Goal: Answer question/provide support: Share knowledge or assist other users

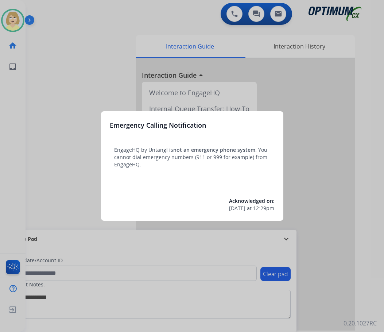
click at [46, 77] on div at bounding box center [192, 166] width 384 height 332
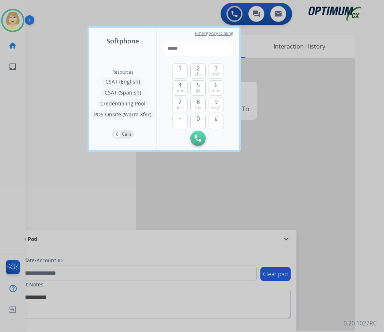
click at [49, 81] on div at bounding box center [192, 166] width 384 height 332
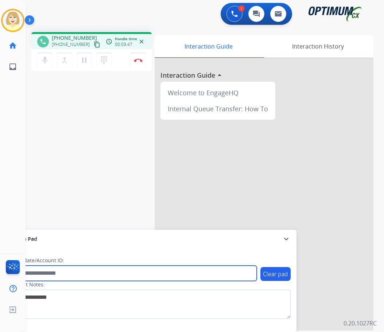
click at [53, 271] on input "text" at bounding box center [132, 272] width 247 height 15
paste input "*******"
type input "*******"
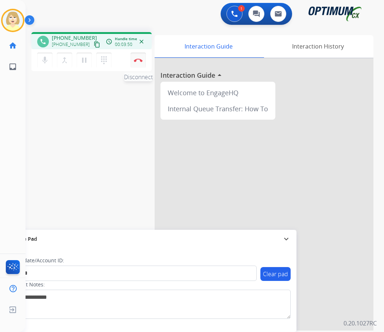
click at [136, 57] on button "Disconnect" at bounding box center [137, 59] width 15 height 15
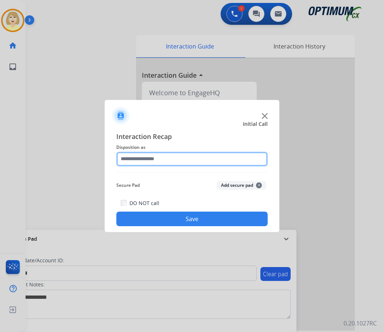
click at [134, 158] on input "text" at bounding box center [191, 159] width 151 height 15
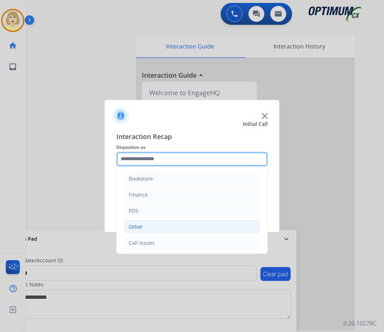
scroll to position [50, 0]
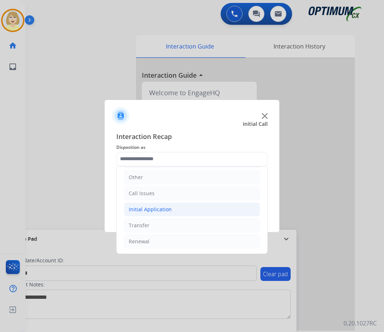
click at [144, 207] on div "Initial Application" at bounding box center [150, 209] width 43 height 7
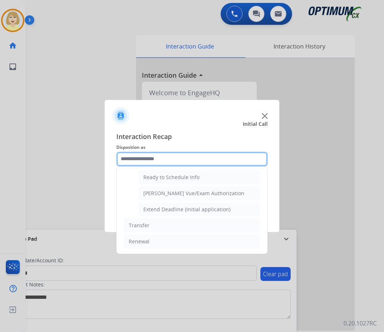
scroll to position [405, 0]
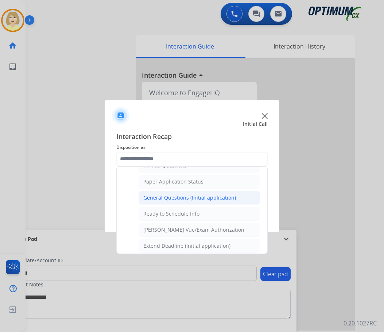
click at [165, 197] on div "General Questions (Initial application)" at bounding box center [189, 197] width 93 height 7
type input "**********"
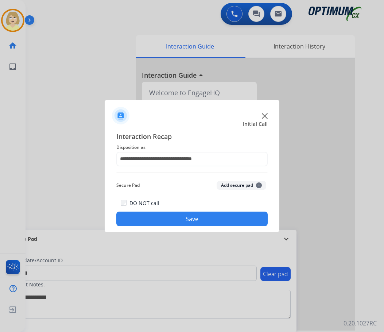
drag, startPoint x: 203, startPoint y: 216, endPoint x: 13, endPoint y: 76, distance: 236.0
click at [197, 215] on button "Save" at bounding box center [191, 218] width 151 height 15
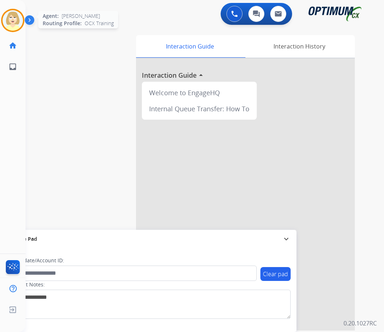
click at [14, 19] on img at bounding box center [13, 20] width 20 height 20
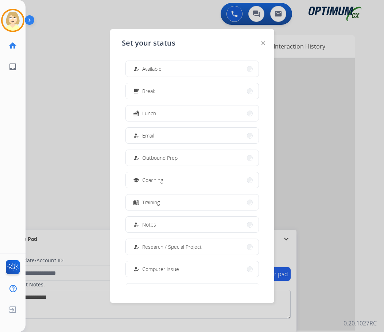
click at [152, 66] on span "Available" at bounding box center [151, 69] width 19 height 8
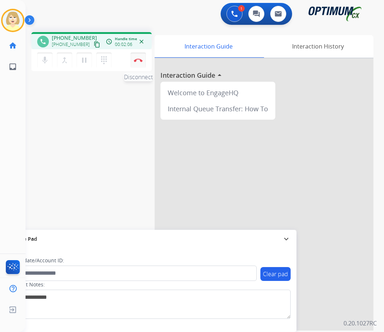
click at [140, 59] on img at bounding box center [138, 60] width 9 height 4
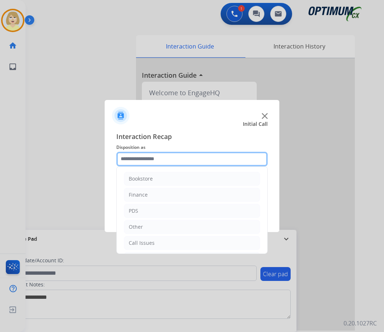
click at [145, 159] on input "text" at bounding box center [191, 159] width 151 height 15
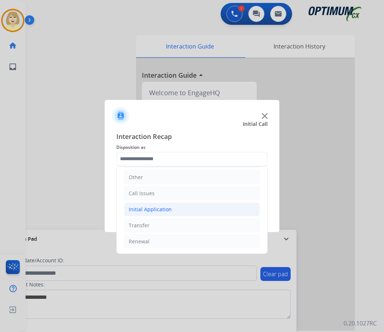
click at [146, 210] on div "Initial Application" at bounding box center [150, 209] width 43 height 7
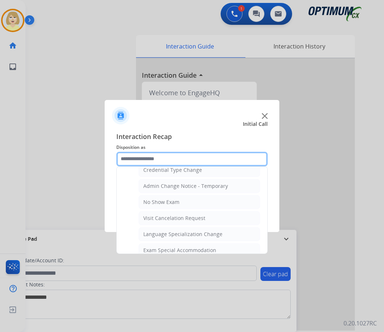
scroll to position [377, 0]
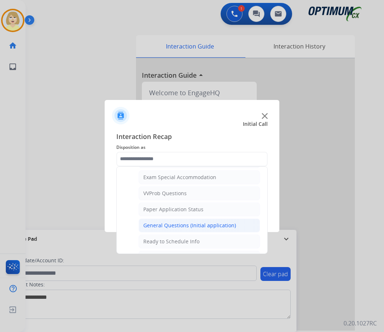
click at [162, 223] on div "General Questions (Initial application)" at bounding box center [189, 225] width 93 height 7
type input "**********"
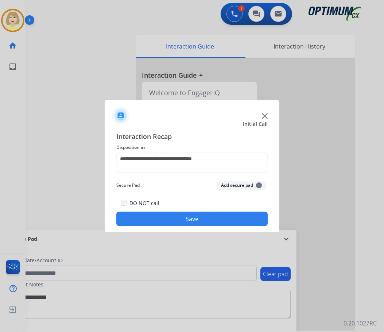
click at [228, 187] on button "Add secure pad +" at bounding box center [241, 185] width 50 height 9
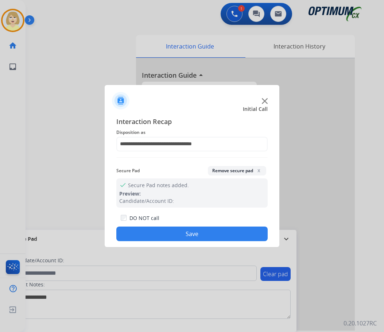
click at [164, 239] on button "Save" at bounding box center [191, 233] width 151 height 15
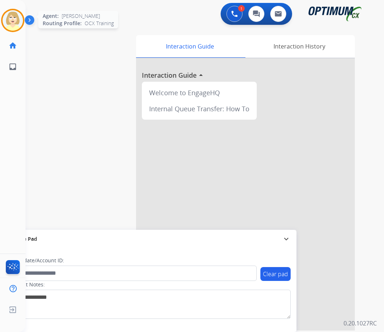
click at [13, 15] on img at bounding box center [13, 20] width 20 height 20
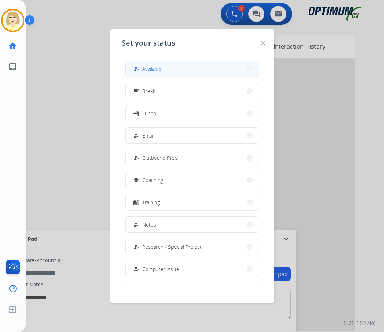
drag, startPoint x: 158, startPoint y: 68, endPoint x: 141, endPoint y: 66, distance: 17.0
click at [158, 68] on span "Available" at bounding box center [151, 69] width 19 height 8
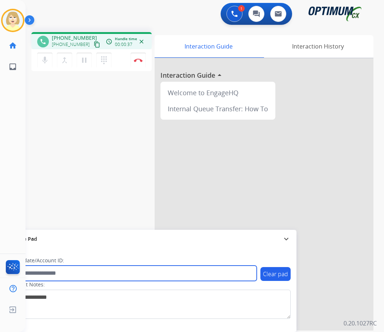
click at [48, 270] on input "text" at bounding box center [132, 272] width 247 height 15
paste input "*******"
type input "*******"
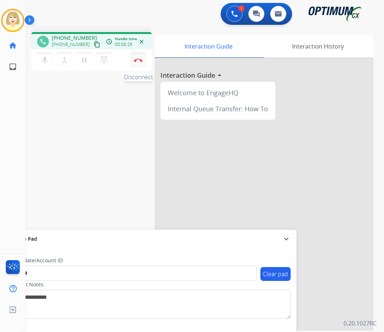
click at [138, 58] on img at bounding box center [138, 60] width 9 height 4
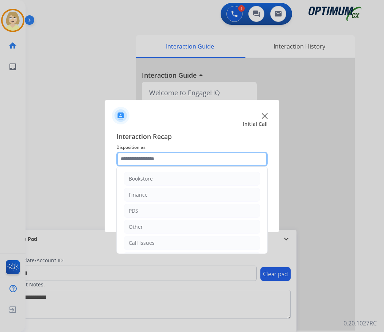
click at [140, 163] on input "text" at bounding box center [191, 159] width 151 height 15
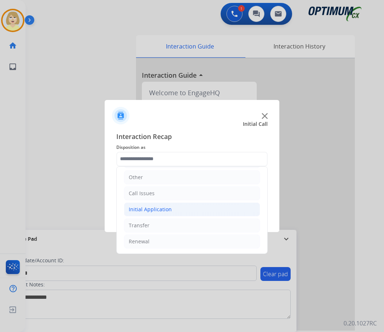
click at [156, 211] on div "Initial Application" at bounding box center [150, 209] width 43 height 7
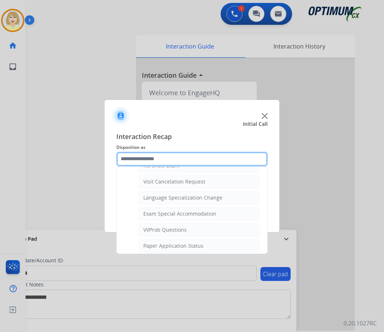
scroll to position [377, 0]
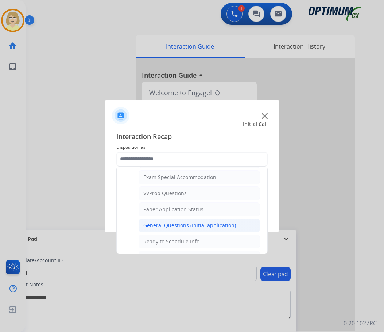
click at [165, 227] on div "General Questions (Initial application)" at bounding box center [189, 225] width 93 height 7
type input "**********"
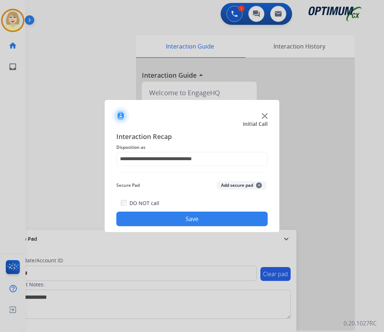
click at [224, 186] on button "Add secure pad +" at bounding box center [241, 185] width 50 height 9
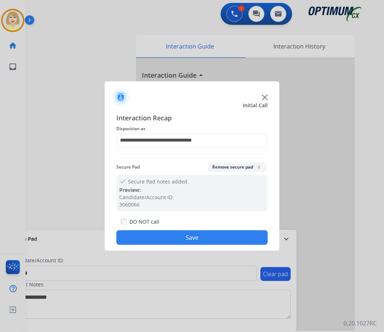
click at [171, 235] on button "Save" at bounding box center [191, 237] width 151 height 15
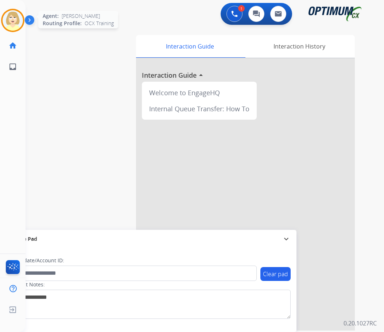
click at [5, 12] on div at bounding box center [12, 20] width 23 height 23
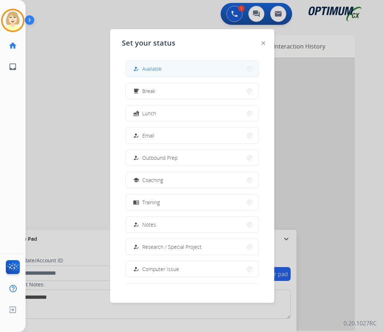
click at [155, 70] on span "Available" at bounding box center [151, 69] width 19 height 8
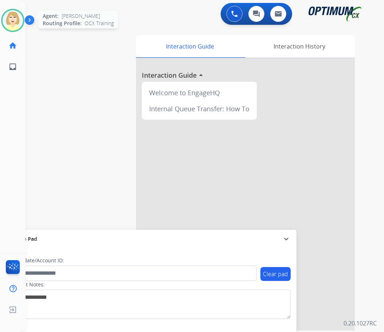
click at [11, 17] on img at bounding box center [13, 20] width 20 height 20
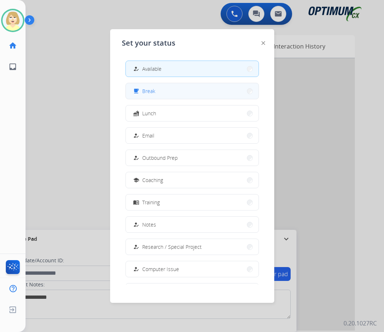
click at [157, 91] on button "free_breakfast Break" at bounding box center [192, 91] width 133 height 16
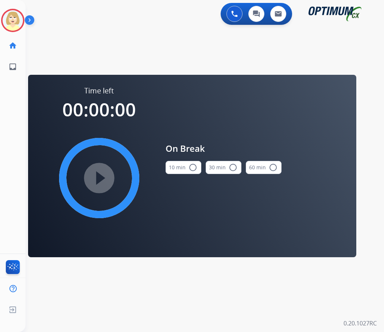
drag, startPoint x: 181, startPoint y: 166, endPoint x: 98, endPoint y: 171, distance: 82.5
click at [179, 166] on button "10 min radio_button_unchecked" at bounding box center [183, 167] width 36 height 13
click at [95, 174] on mat-icon "play_circle_filled" at bounding box center [99, 177] width 9 height 9
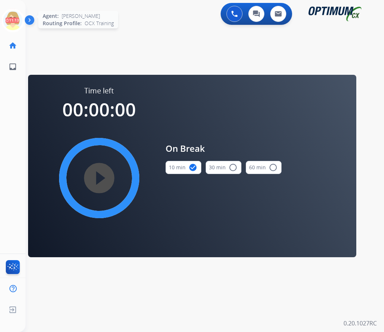
click at [16, 21] on icon at bounding box center [13, 21] width 24 height 24
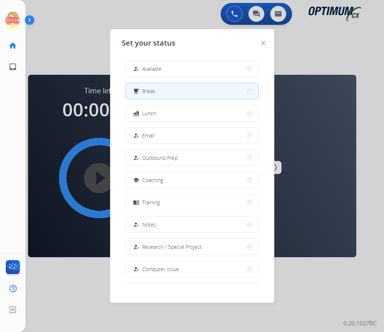
click at [153, 67] on span "Available" at bounding box center [151, 69] width 19 height 8
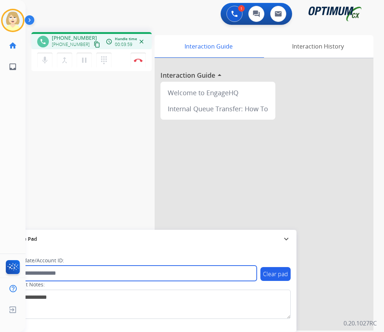
click at [41, 271] on input "text" at bounding box center [132, 272] width 247 height 15
paste input "*******"
type input "*******"
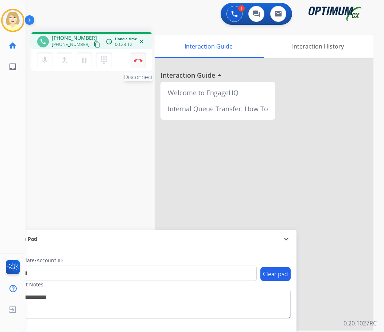
click at [137, 56] on button "Disconnect" at bounding box center [137, 59] width 15 height 15
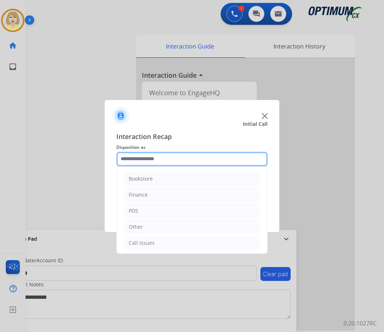
click at [148, 159] on input "text" at bounding box center [191, 159] width 151 height 15
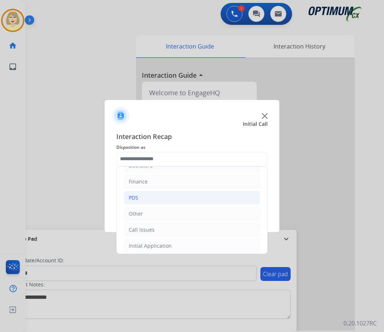
click at [130, 197] on div "PDS" at bounding box center [133, 197] width 9 height 7
click at [134, 199] on div "PDS" at bounding box center [133, 197] width 9 height 7
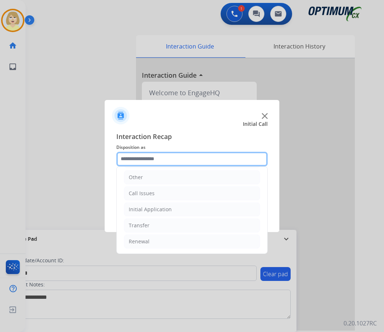
scroll to position [0, 0]
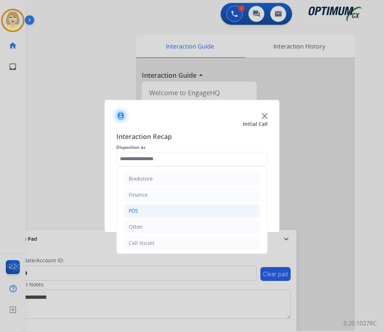
click at [131, 210] on div "PDS" at bounding box center [133, 210] width 9 height 7
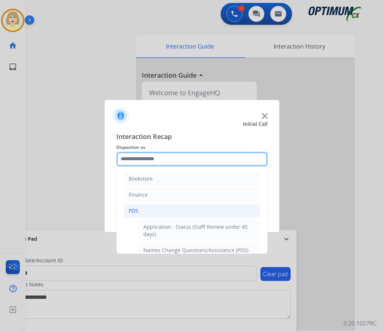
scroll to position [73, 0]
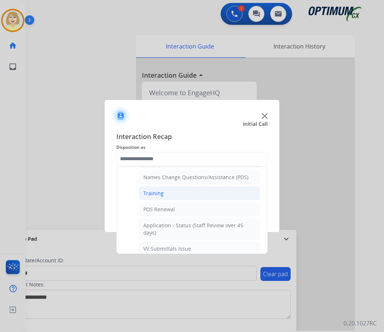
click at [146, 193] on div "Training" at bounding box center [153, 192] width 20 height 7
type input "********"
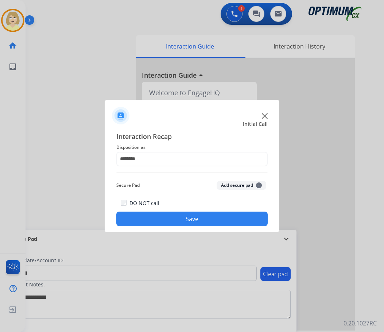
click at [228, 184] on button "Add secure pad +" at bounding box center [241, 185] width 50 height 9
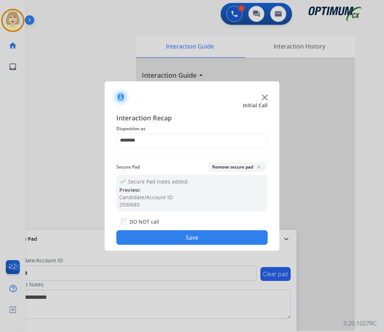
drag, startPoint x: 156, startPoint y: 232, endPoint x: 152, endPoint y: 231, distance: 3.9
click at [155, 234] on button "Save" at bounding box center [191, 237] width 151 height 15
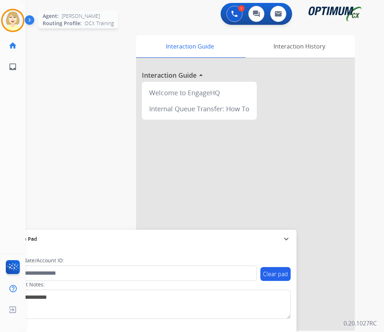
click at [9, 15] on img at bounding box center [13, 20] width 20 height 20
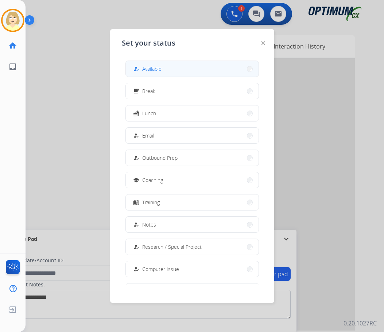
click at [161, 67] on span "Available" at bounding box center [151, 69] width 19 height 8
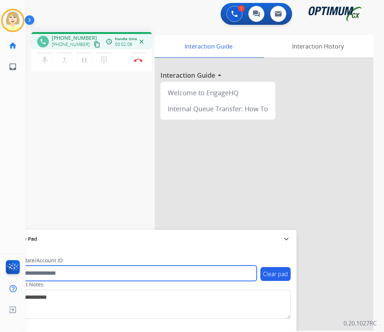
click at [46, 272] on input "text" at bounding box center [132, 272] width 247 height 15
paste input "*******"
type input "*******"
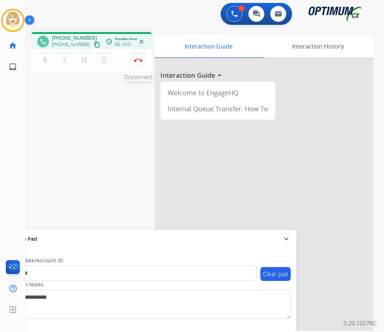
click at [138, 58] on button "Disconnect" at bounding box center [137, 59] width 15 height 15
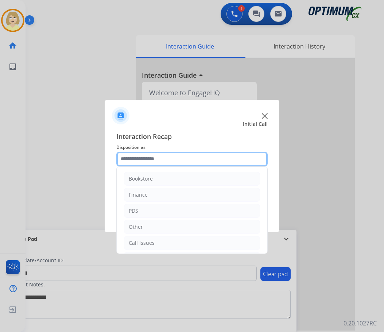
click at [141, 161] on input "text" at bounding box center [191, 159] width 151 height 15
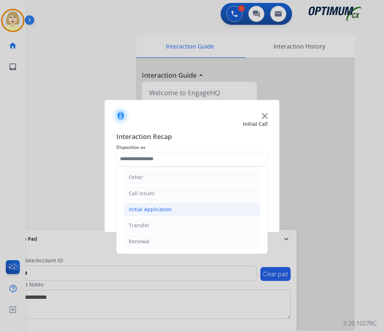
click at [153, 206] on div "Initial Application" at bounding box center [150, 209] width 43 height 7
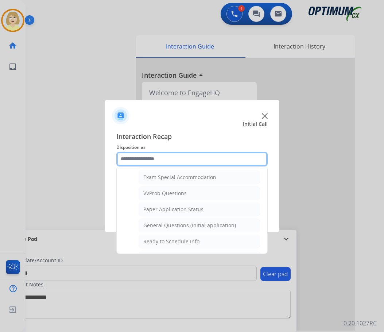
scroll to position [442, 0]
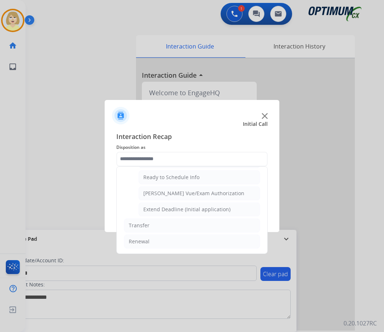
click at [172, 210] on div "Extend Deadline (Initial application)" at bounding box center [186, 209] width 87 height 7
type input "**********"
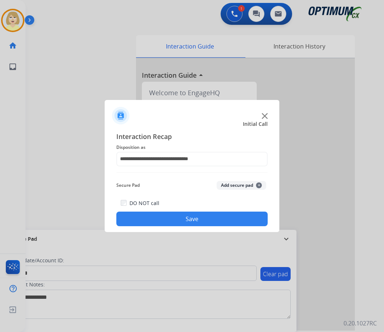
click at [226, 184] on button "Add secure pad +" at bounding box center [241, 185] width 50 height 9
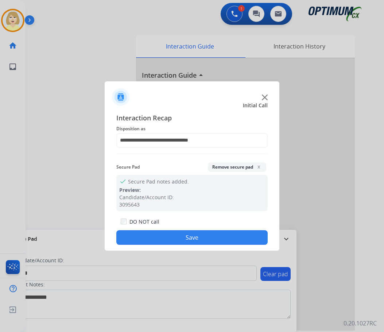
click at [166, 235] on button "Save" at bounding box center [191, 237] width 151 height 15
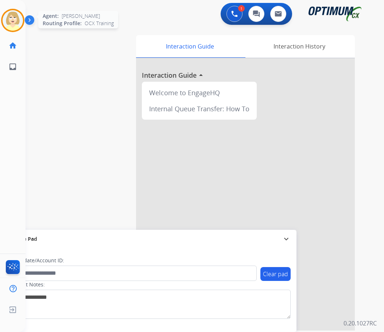
click at [5, 16] on img at bounding box center [13, 20] width 20 height 20
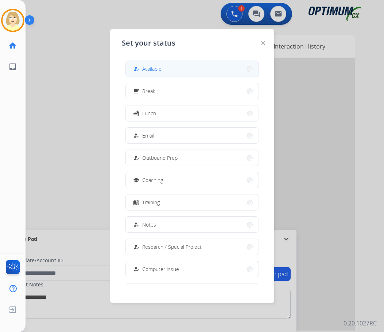
click at [152, 69] on span "Available" at bounding box center [151, 69] width 19 height 8
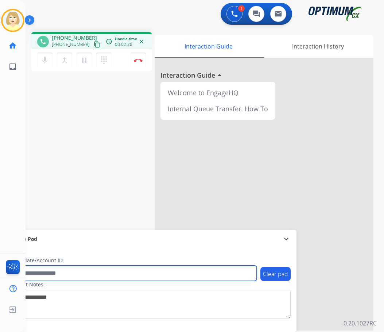
click at [37, 272] on input "text" at bounding box center [132, 272] width 247 height 15
paste input "*******"
type input "*******"
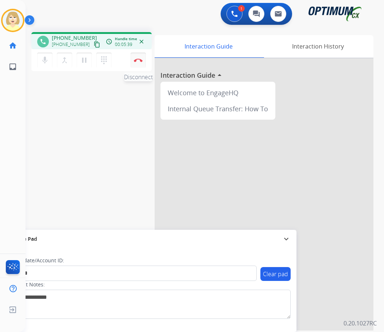
click at [137, 57] on button "Disconnect" at bounding box center [137, 59] width 15 height 15
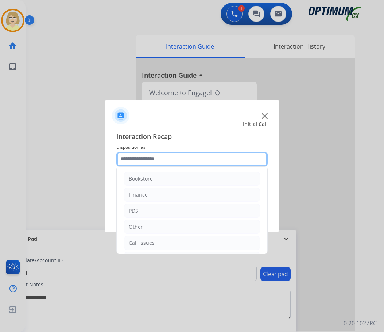
click at [142, 160] on input "text" at bounding box center [191, 159] width 151 height 15
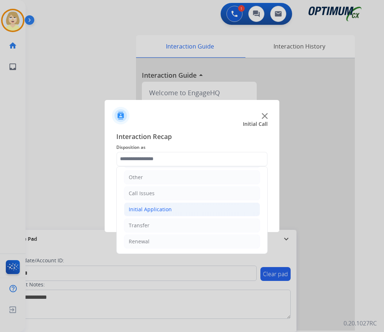
click at [148, 209] on div "Initial Application" at bounding box center [150, 209] width 43 height 7
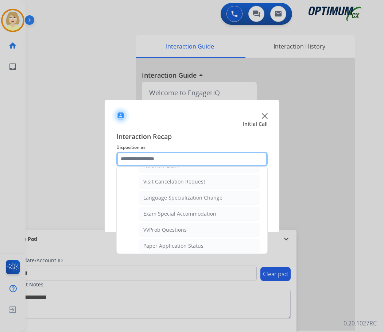
scroll to position [414, 0]
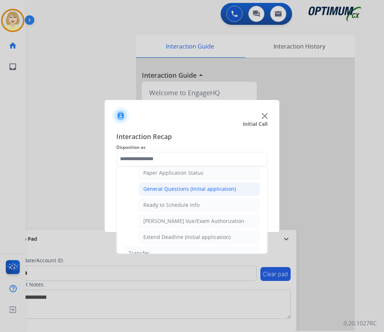
click at [177, 186] on div "General Questions (Initial application)" at bounding box center [189, 188] width 93 height 7
type input "**********"
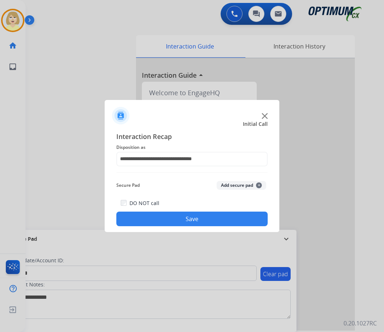
click at [221, 187] on button "Add secure pad +" at bounding box center [241, 185] width 50 height 9
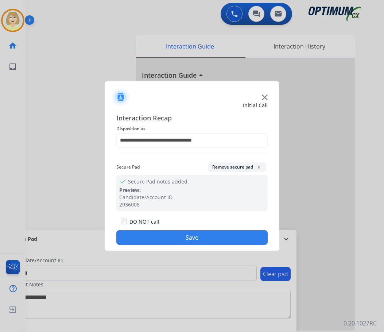
click at [130, 236] on button "Save" at bounding box center [191, 237] width 151 height 15
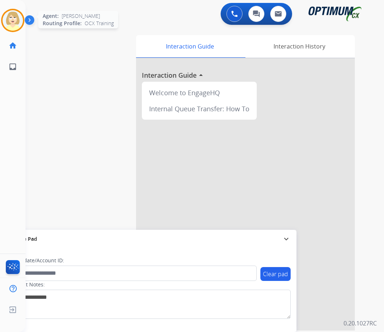
click at [14, 20] on img at bounding box center [13, 20] width 20 height 20
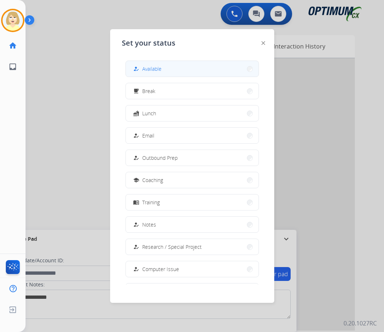
click at [153, 67] on span "Available" at bounding box center [151, 69] width 19 height 8
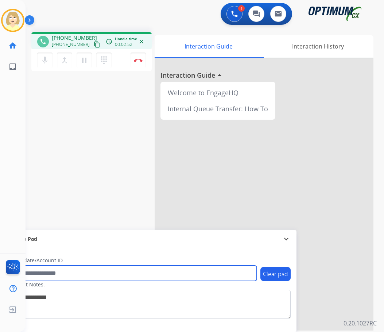
click at [45, 275] on input "text" at bounding box center [132, 272] width 247 height 15
paste input "*******"
type input "*******"
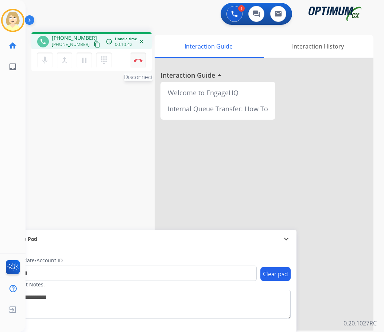
click at [140, 57] on button "Disconnect" at bounding box center [137, 59] width 15 height 15
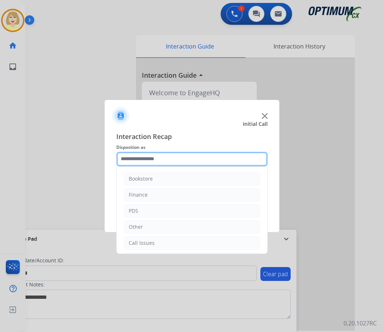
click at [142, 161] on input "text" at bounding box center [191, 159] width 151 height 15
click at [151, 157] on input "text" at bounding box center [191, 159] width 151 height 15
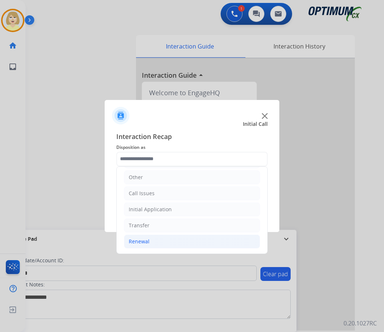
click at [145, 239] on div "Renewal" at bounding box center [139, 241] width 21 height 7
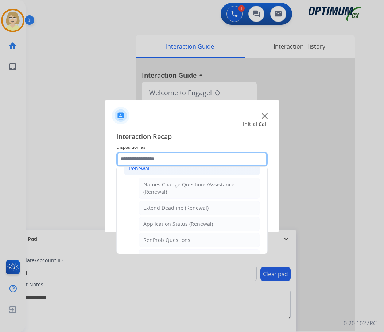
scroll to position [159, 0]
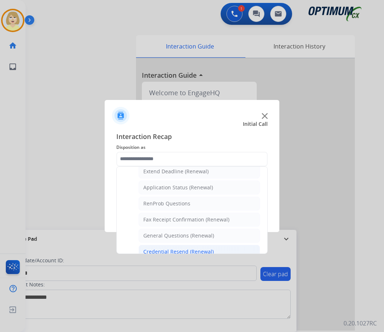
click at [177, 250] on div "Credential Resend (Renewal)" at bounding box center [178, 251] width 70 height 7
type input "**********"
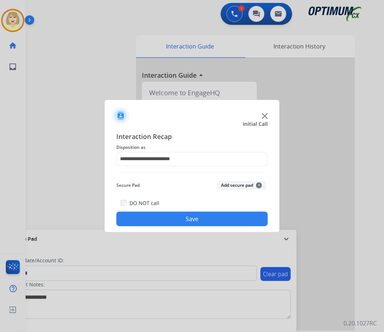
click at [242, 185] on button "Add secure pad +" at bounding box center [241, 185] width 50 height 9
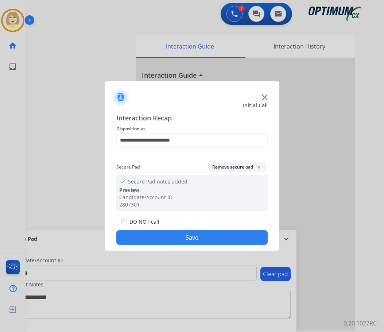
drag, startPoint x: 194, startPoint y: 236, endPoint x: 148, endPoint y: 206, distance: 55.2
click at [192, 234] on button "Save" at bounding box center [191, 237] width 151 height 15
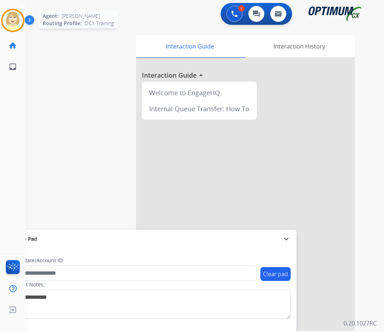
click at [13, 16] on img at bounding box center [13, 20] width 20 height 20
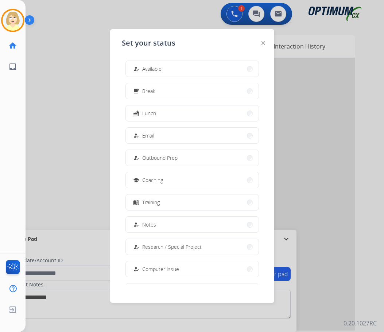
drag, startPoint x: 143, startPoint y: 70, endPoint x: 132, endPoint y: 66, distance: 11.5
click at [141, 69] on div "how_to_reg Available" at bounding box center [147, 68] width 30 height 9
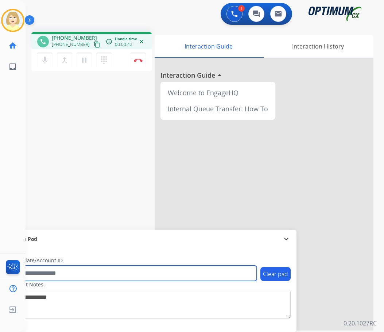
click at [38, 271] on input "text" at bounding box center [132, 272] width 247 height 15
paste input "*******"
type input "*******"
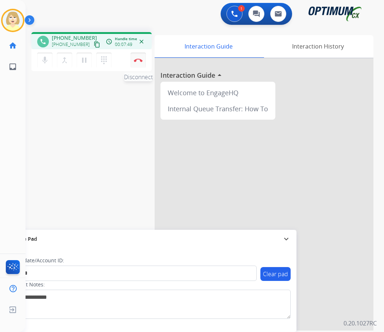
click at [137, 57] on button "Disconnect" at bounding box center [137, 59] width 15 height 15
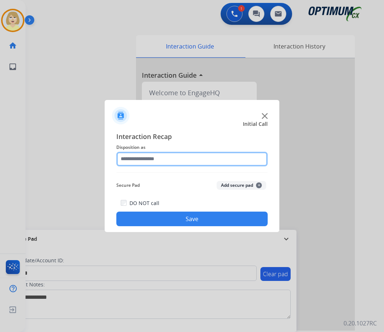
click at [133, 158] on input "text" at bounding box center [191, 159] width 151 height 15
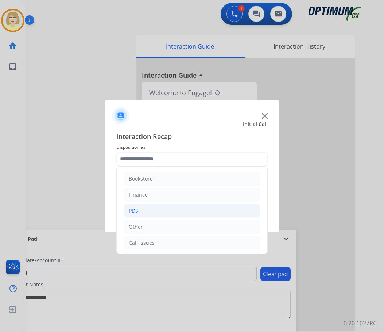
click at [133, 208] on div "PDS" at bounding box center [133, 210] width 9 height 7
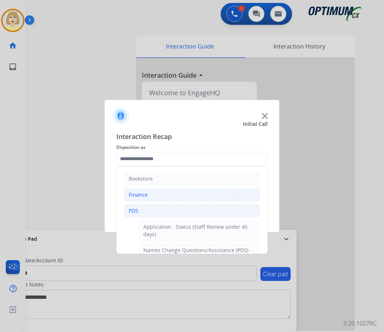
click at [135, 189] on li "Finance" at bounding box center [192, 195] width 136 height 14
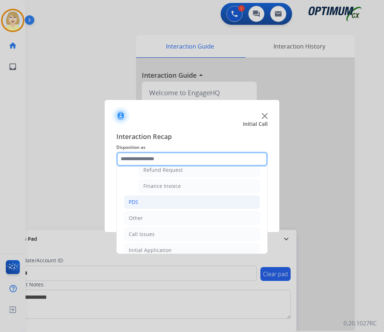
scroll to position [36, 0]
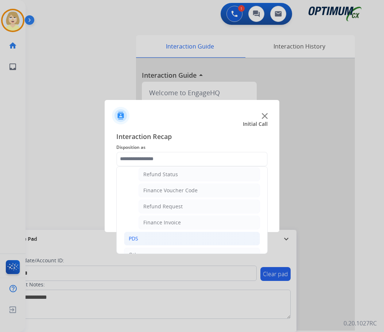
click at [137, 236] on div "PDS" at bounding box center [133, 238] width 9 height 7
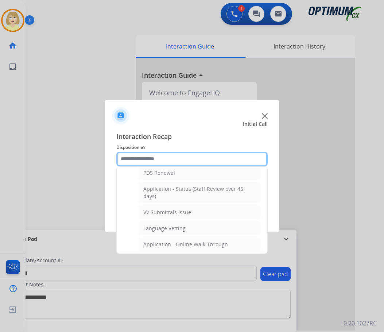
scroll to position [219, 0]
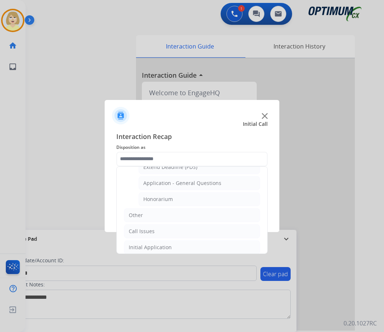
click at [165, 201] on div "Honorarium" at bounding box center [158, 198] width 30 height 7
type input "**********"
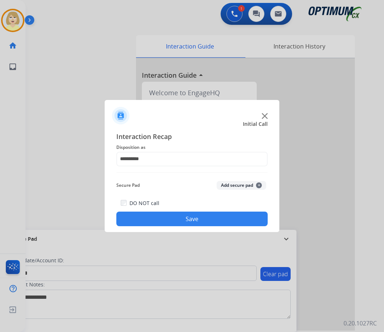
click at [227, 186] on button "Add secure pad +" at bounding box center [241, 185] width 50 height 9
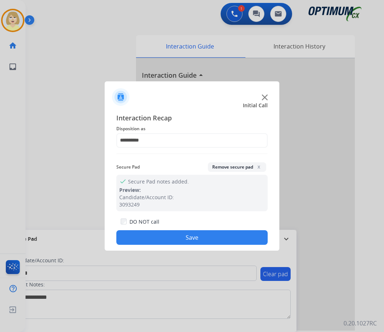
click at [183, 232] on button "Save" at bounding box center [191, 237] width 151 height 15
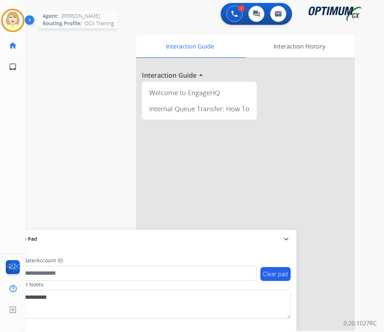
drag, startPoint x: 8, startPoint y: 15, endPoint x: 13, endPoint y: 17, distance: 6.1
click at [8, 15] on img at bounding box center [13, 20] width 20 height 20
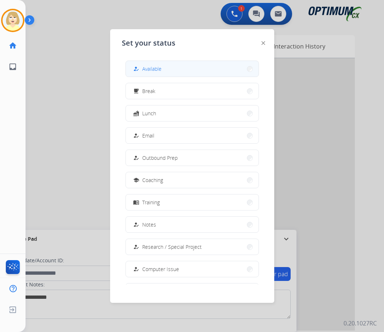
click at [153, 67] on span "Available" at bounding box center [151, 69] width 19 height 8
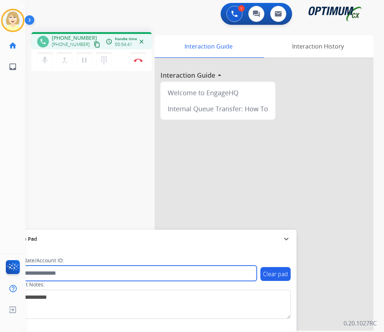
click at [37, 273] on input "text" at bounding box center [132, 272] width 247 height 15
paste input "*******"
type input "*******"
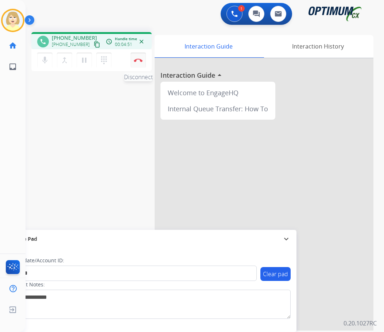
click at [137, 59] on img at bounding box center [138, 60] width 9 height 4
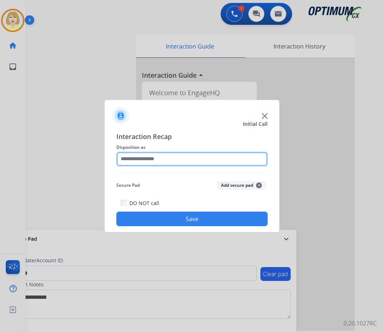
click at [136, 160] on input "text" at bounding box center [191, 159] width 151 height 15
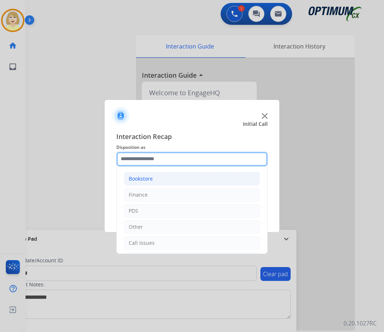
scroll to position [50, 0]
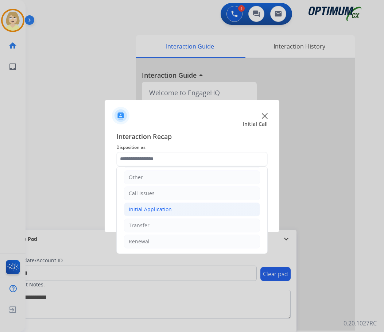
click at [147, 209] on div "Initial Application" at bounding box center [150, 209] width 43 height 7
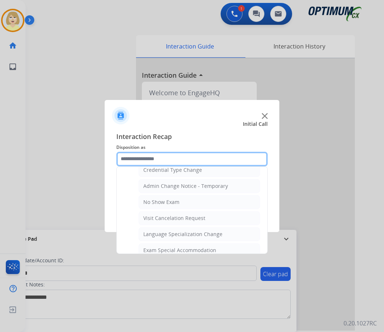
scroll to position [377, 0]
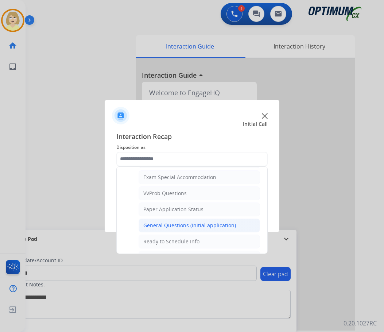
click at [164, 226] on div "General Questions (Initial application)" at bounding box center [189, 225] width 93 height 7
type input "**********"
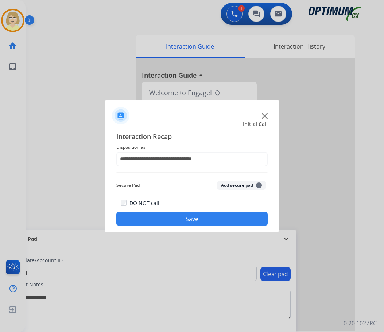
click at [234, 184] on button "Add secure pad +" at bounding box center [241, 185] width 50 height 9
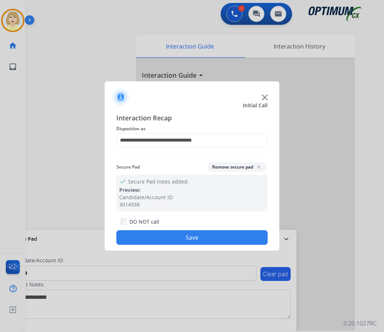
click at [169, 235] on button "Save" at bounding box center [191, 237] width 151 height 15
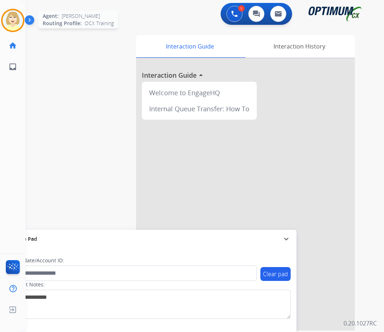
click at [10, 12] on img at bounding box center [13, 20] width 20 height 20
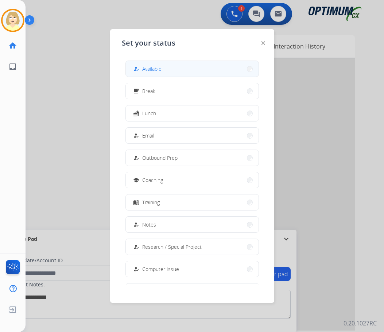
click at [145, 67] on span "Available" at bounding box center [151, 69] width 19 height 8
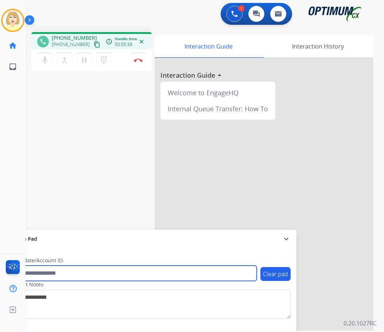
click at [53, 271] on input "text" at bounding box center [132, 272] width 247 height 15
paste input "*******"
type input "*******"
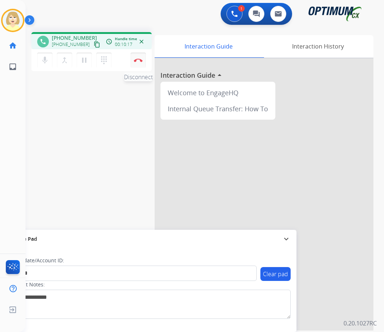
click at [136, 59] on img at bounding box center [138, 60] width 9 height 4
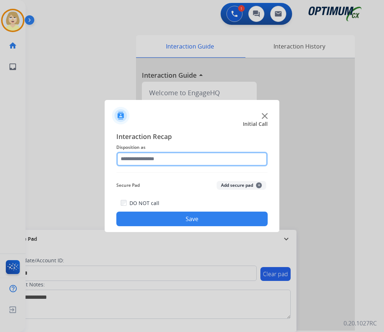
click at [131, 158] on input "text" at bounding box center [191, 159] width 151 height 15
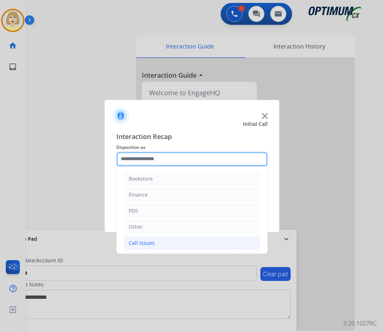
scroll to position [50, 0]
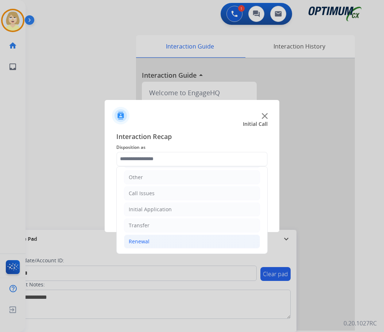
click at [139, 240] on div "Renewal" at bounding box center [139, 241] width 21 height 7
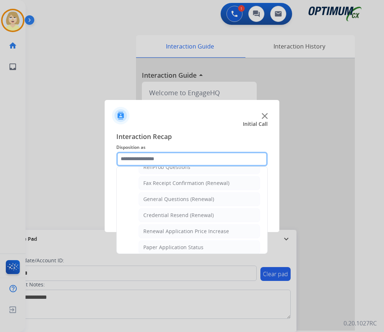
scroll to position [232, 0]
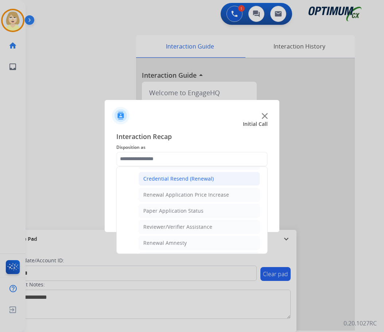
click at [181, 180] on div "Credential Resend (Renewal)" at bounding box center [178, 178] width 70 height 7
type input "**********"
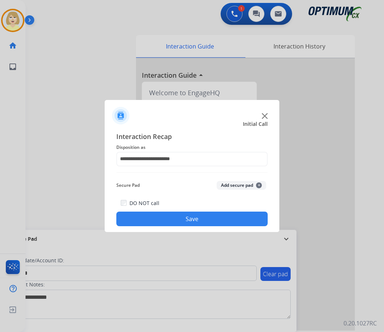
click at [236, 184] on button "Add secure pad +" at bounding box center [241, 185] width 50 height 9
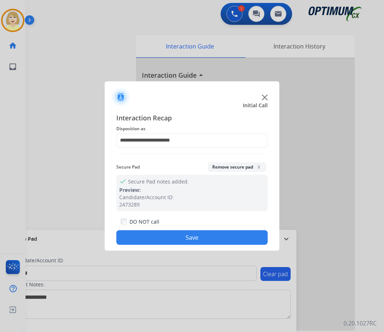
drag, startPoint x: 172, startPoint y: 236, endPoint x: 72, endPoint y: 105, distance: 165.1
click at [169, 232] on button "Save" at bounding box center [191, 237] width 151 height 15
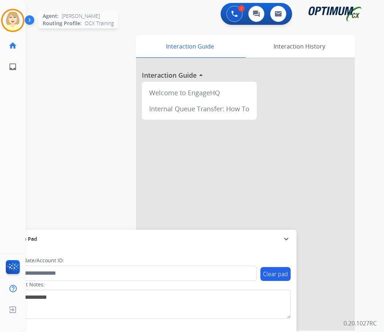
drag, startPoint x: 17, startPoint y: 20, endPoint x: 6, endPoint y: 17, distance: 12.0
click at [17, 19] on img at bounding box center [13, 20] width 20 height 20
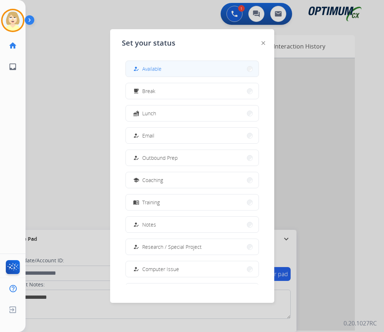
click at [155, 67] on span "Available" at bounding box center [151, 69] width 19 height 8
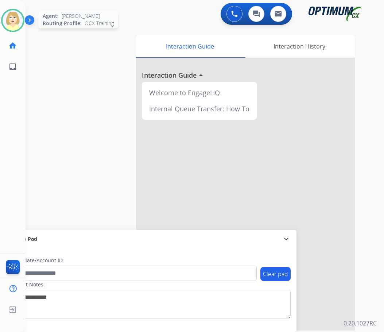
click at [13, 19] on img at bounding box center [13, 20] width 20 height 20
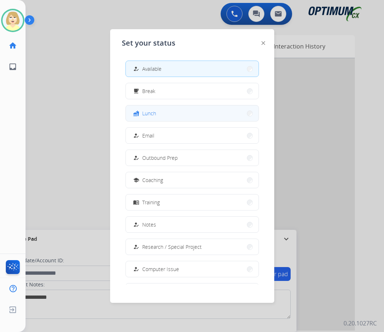
click at [152, 112] on span "Lunch" at bounding box center [149, 113] width 14 height 8
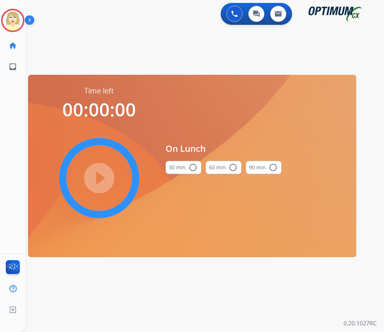
drag, startPoint x: 185, startPoint y: 165, endPoint x: 145, endPoint y: 170, distance: 40.8
click at [183, 165] on button "30 min radio_button_unchecked" at bounding box center [183, 167] width 36 height 13
click at [98, 176] on mat-icon "play_circle_filled" at bounding box center [99, 177] width 9 height 9
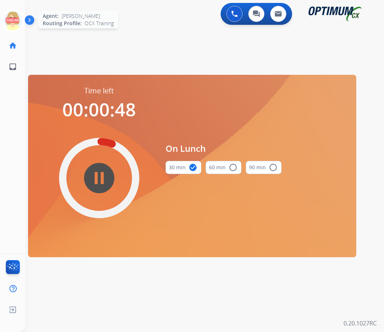
click at [12, 17] on icon at bounding box center [13, 21] width 24 height 24
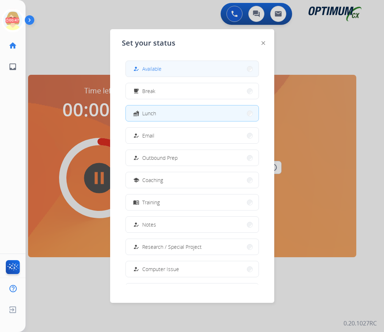
click at [156, 67] on span "Available" at bounding box center [151, 69] width 19 height 8
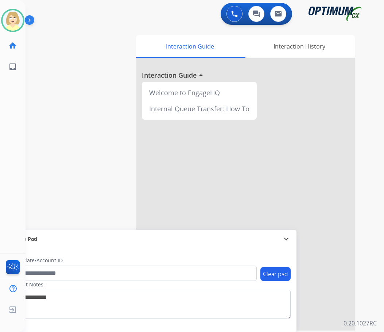
drag, startPoint x: 52, startPoint y: 71, endPoint x: 56, endPoint y: 66, distance: 6.2
click at [52, 71] on div "swap_horiz Break voice bridge close_fullscreen Connect 3-Way Call merge_type Se…" at bounding box center [196, 178] width 341 height 304
click at [230, 13] on button at bounding box center [234, 14] width 16 height 16
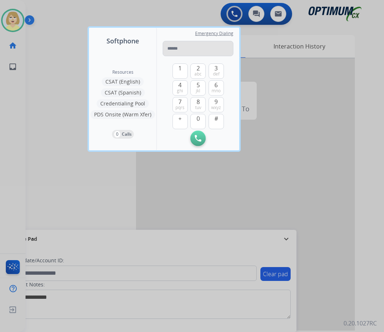
click at [173, 48] on input "tel" at bounding box center [198, 48] width 71 height 15
type input "**********"
click at [197, 136] on img at bounding box center [198, 138] width 7 height 7
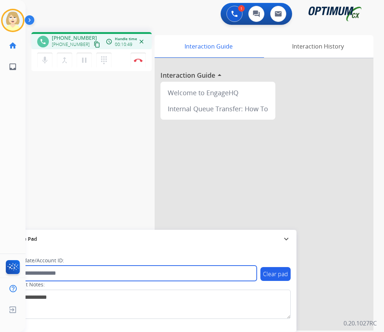
click at [51, 272] on input "text" at bounding box center [132, 272] width 247 height 15
paste input "*******"
type input "*******"
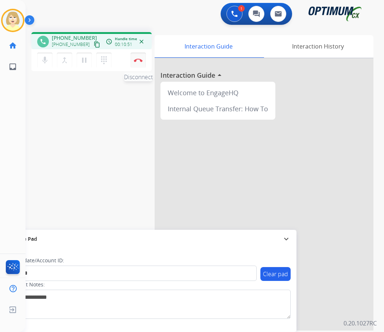
click at [137, 61] on img at bounding box center [138, 60] width 9 height 4
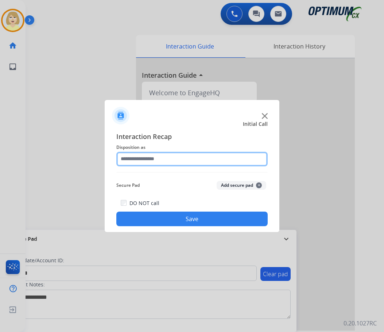
click at [141, 157] on input "text" at bounding box center [191, 159] width 151 height 15
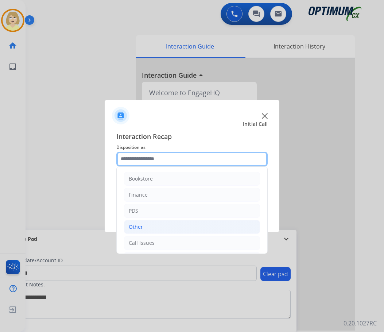
scroll to position [50, 0]
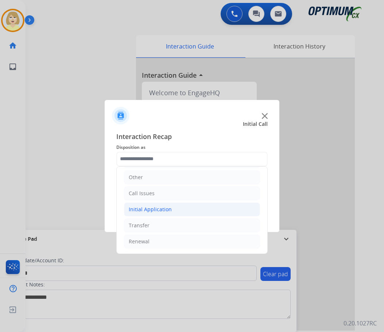
click at [159, 210] on div "Initial Application" at bounding box center [150, 209] width 43 height 7
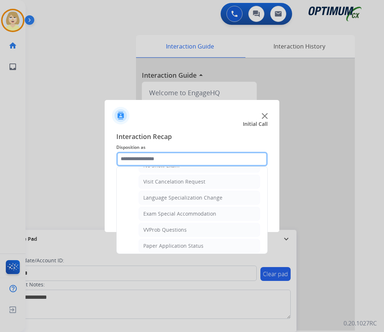
scroll to position [377, 0]
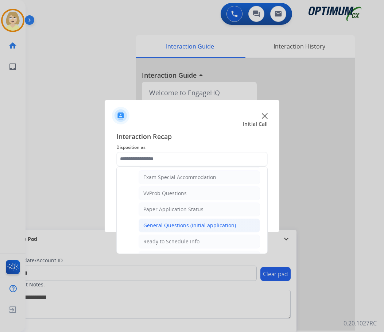
click at [161, 222] on div "General Questions (Initial application)" at bounding box center [189, 225] width 93 height 7
type input "**********"
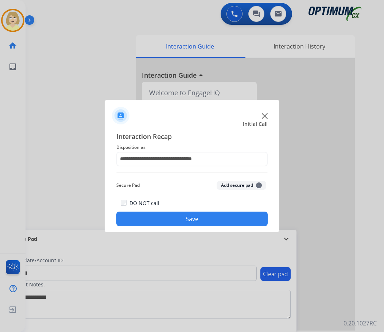
click at [224, 184] on button "Add secure pad +" at bounding box center [241, 185] width 50 height 9
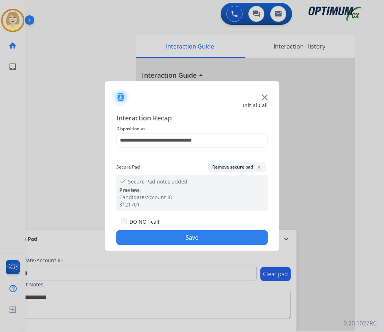
drag, startPoint x: 165, startPoint y: 234, endPoint x: 156, endPoint y: 191, distance: 44.1
click at [166, 228] on div "DO NOT call Save" at bounding box center [191, 231] width 151 height 28
click at [138, 233] on button "Save" at bounding box center [191, 237] width 151 height 15
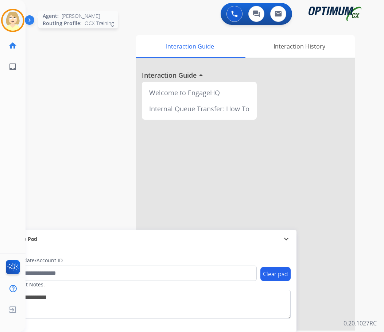
click at [12, 19] on img at bounding box center [13, 20] width 20 height 20
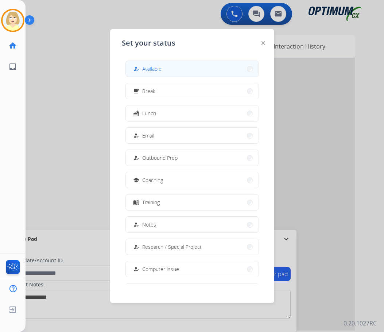
click at [146, 70] on span "Available" at bounding box center [151, 69] width 19 height 8
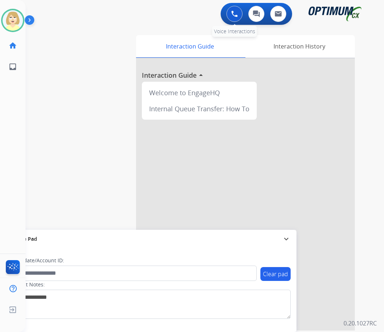
click at [234, 12] on img at bounding box center [234, 14] width 7 height 7
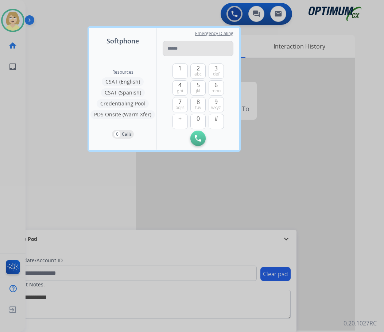
click at [173, 48] on input "tel" at bounding box center [198, 48] width 71 height 15
type input "**********"
click at [195, 135] on img at bounding box center [198, 138] width 7 height 7
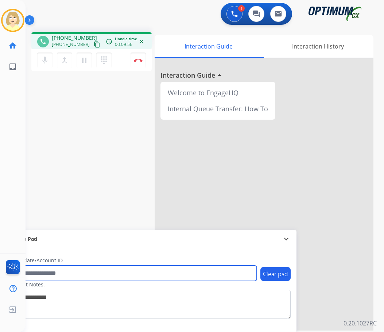
click at [42, 272] on input "text" at bounding box center [132, 272] width 247 height 15
paste input "*******"
type input "*******"
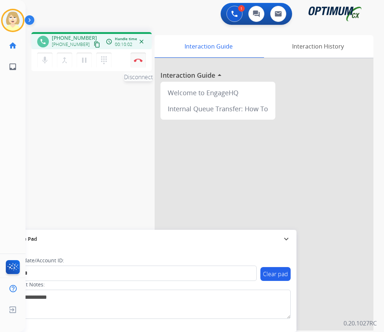
click at [139, 59] on img at bounding box center [138, 60] width 9 height 4
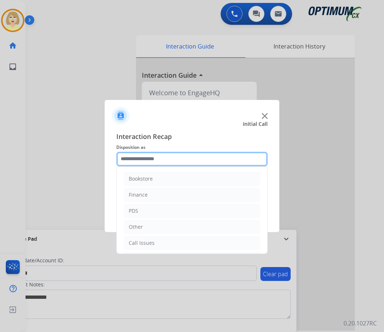
click at [138, 156] on input "text" at bounding box center [191, 159] width 151 height 15
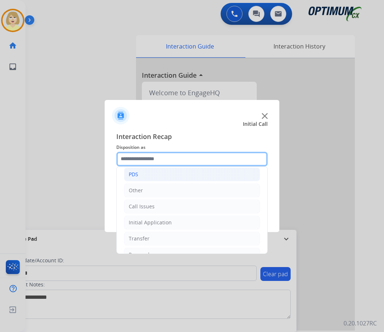
scroll to position [50, 0]
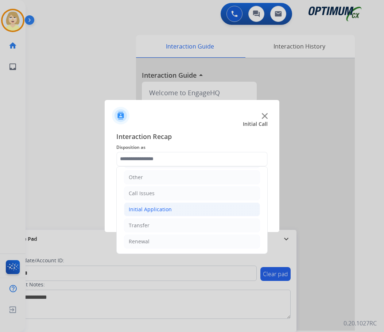
click at [143, 209] on div "Initial Application" at bounding box center [150, 209] width 43 height 7
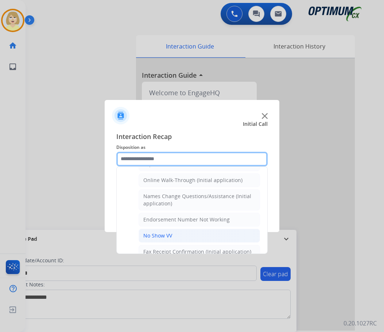
scroll to position [195, 0]
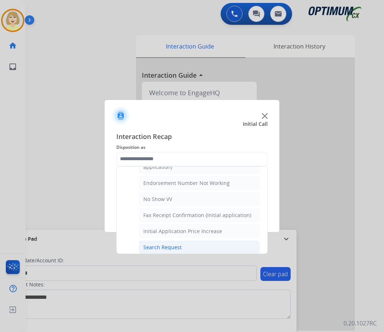
click at [163, 247] on div "Search Request" at bounding box center [162, 246] width 38 height 7
type input "**********"
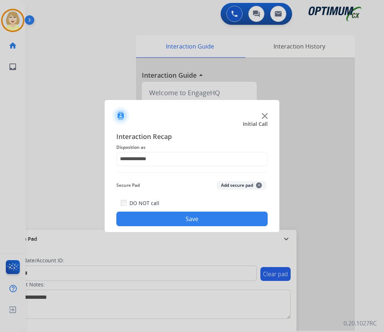
click at [228, 182] on button "Add secure pad +" at bounding box center [241, 185] width 50 height 9
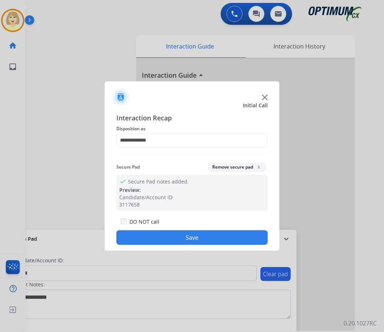
drag, startPoint x: 173, startPoint y: 237, endPoint x: 153, endPoint y: 221, distance: 26.5
click at [173, 237] on button "Save" at bounding box center [191, 237] width 151 height 15
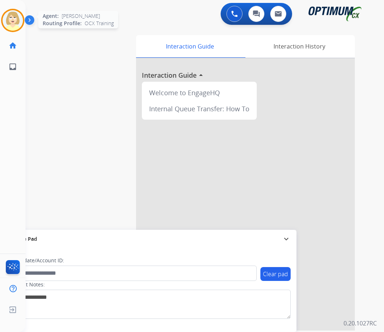
click at [16, 22] on img at bounding box center [13, 20] width 20 height 20
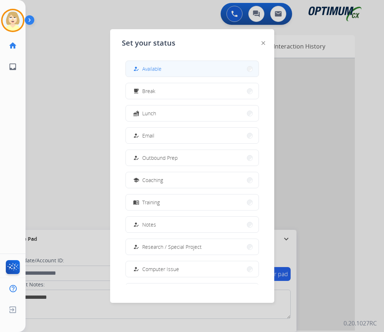
click at [145, 67] on span "Available" at bounding box center [151, 69] width 19 height 8
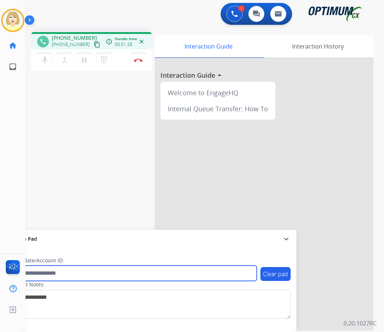
click at [56, 275] on input "text" at bounding box center [132, 272] width 247 height 15
paste input "*******"
type input "*******"
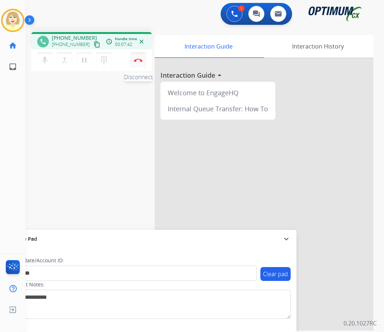
click at [140, 57] on button "Disconnect" at bounding box center [137, 59] width 15 height 15
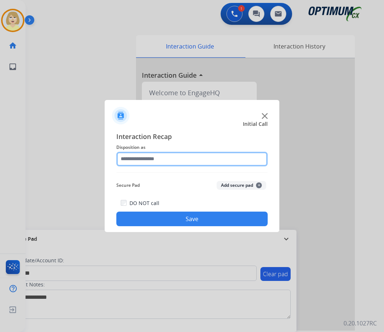
click at [149, 155] on input "text" at bounding box center [191, 159] width 151 height 15
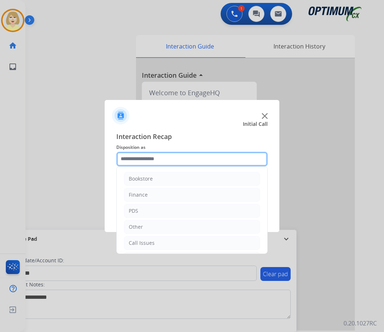
scroll to position [50, 0]
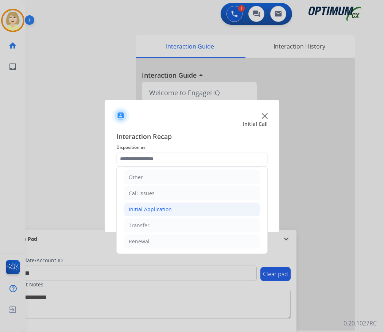
click at [153, 209] on div "Initial Application" at bounding box center [150, 209] width 43 height 7
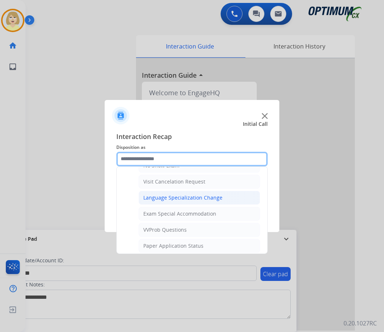
scroll to position [414, 0]
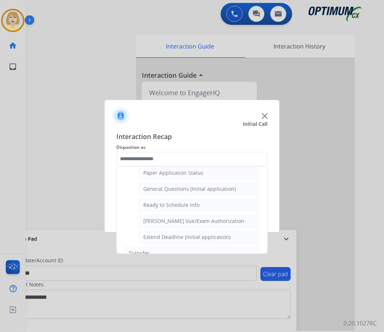
click at [175, 190] on div "General Questions (Initial application)" at bounding box center [189, 188] width 93 height 7
type input "**********"
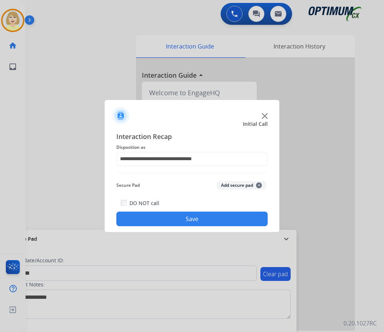
click at [230, 181] on button "Add secure pad +" at bounding box center [241, 185] width 50 height 9
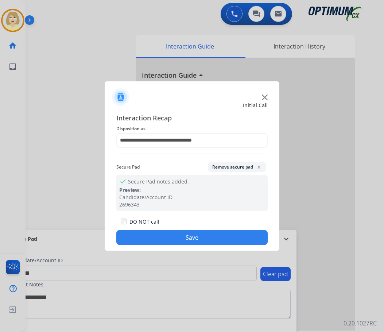
click at [155, 234] on button "Save" at bounding box center [191, 237] width 151 height 15
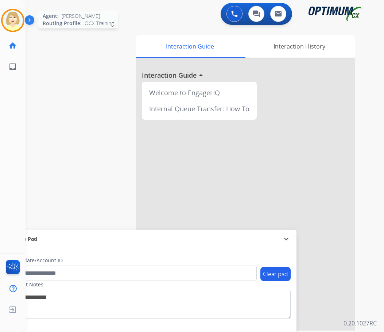
click at [7, 19] on img at bounding box center [13, 20] width 20 height 20
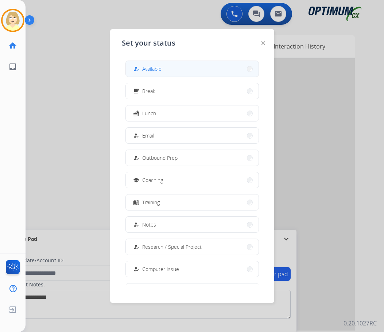
click at [149, 65] on span "Available" at bounding box center [151, 69] width 19 height 8
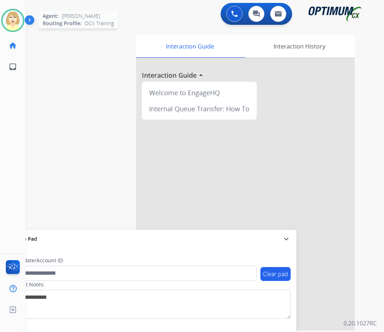
drag, startPoint x: 14, startPoint y: 16, endPoint x: 18, endPoint y: 20, distance: 5.7
click at [14, 16] on img at bounding box center [13, 20] width 20 height 20
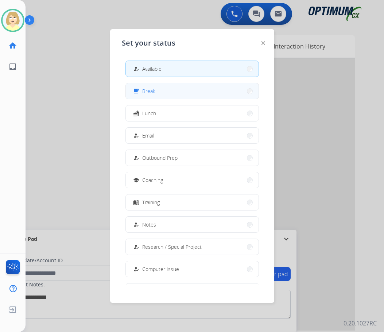
click at [148, 90] on span "Break" at bounding box center [148, 91] width 13 height 8
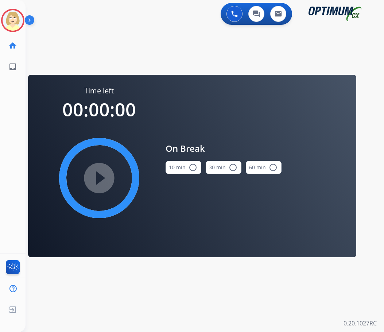
drag, startPoint x: 189, startPoint y: 164, endPoint x: 181, endPoint y: 165, distance: 7.7
click at [189, 164] on mat-icon "radio_button_unchecked" at bounding box center [192, 167] width 9 height 9
click at [95, 173] on mat-icon "play_circle_filled" at bounding box center [99, 177] width 9 height 9
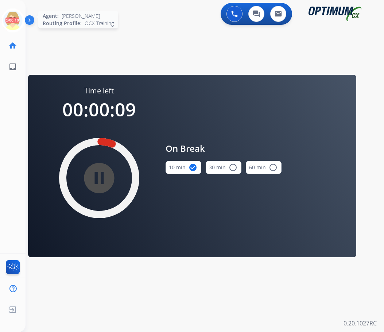
click at [11, 17] on icon at bounding box center [13, 21] width 24 height 24
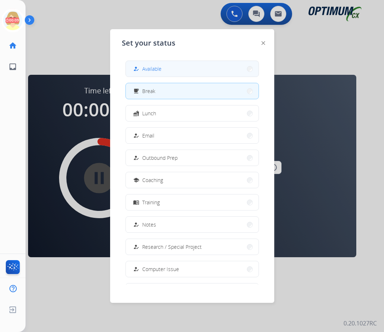
click at [150, 68] on span "Available" at bounding box center [151, 69] width 19 height 8
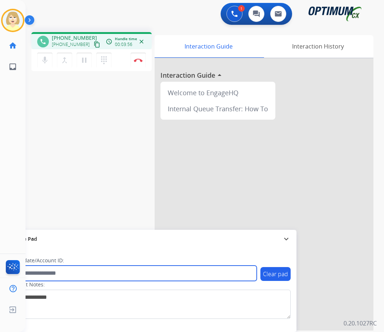
click at [48, 274] on input "text" at bounding box center [132, 272] width 247 height 15
paste input "*******"
type input "*******"
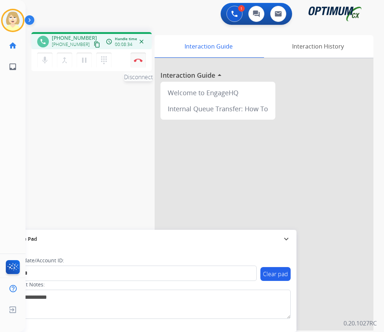
click at [139, 59] on img at bounding box center [138, 60] width 9 height 4
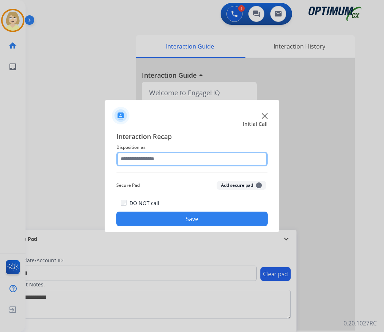
click at [154, 159] on input "text" at bounding box center [191, 159] width 151 height 15
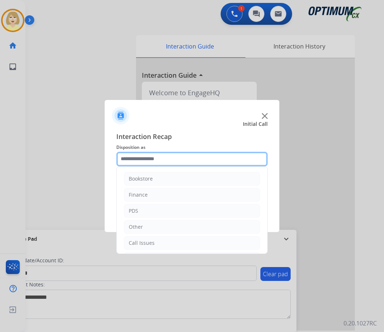
scroll to position [50, 0]
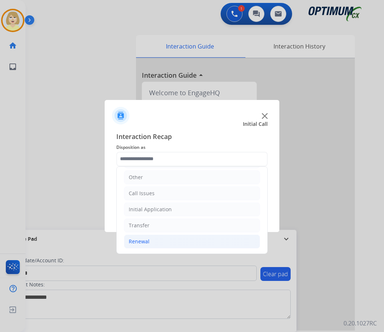
click at [137, 238] on div "Renewal" at bounding box center [139, 241] width 21 height 7
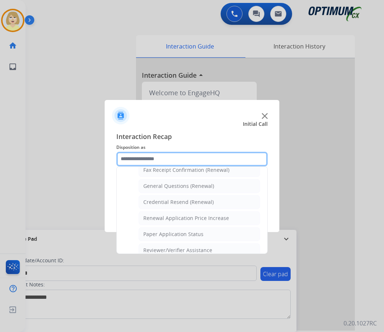
scroll to position [172, 0]
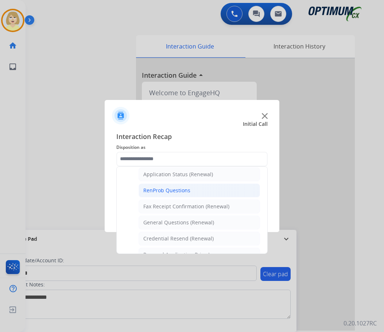
click at [181, 189] on div "RenProb Questions" at bounding box center [166, 190] width 47 height 7
type input "**********"
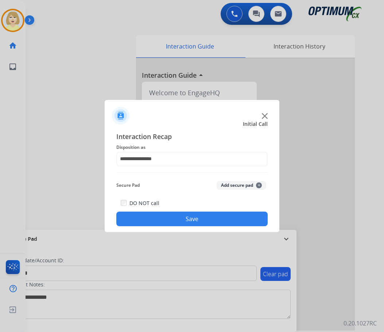
click at [235, 188] on button "Add secure pad +" at bounding box center [241, 185] width 50 height 9
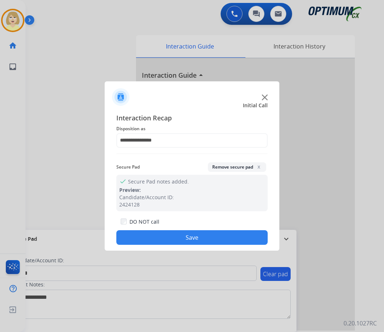
click at [197, 227] on div "DO NOT call Save" at bounding box center [191, 231] width 151 height 28
click at [193, 236] on button "Save" at bounding box center [191, 237] width 151 height 15
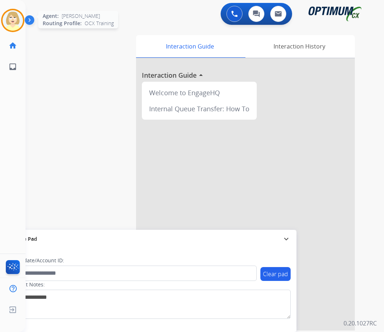
click at [7, 17] on img at bounding box center [13, 20] width 20 height 20
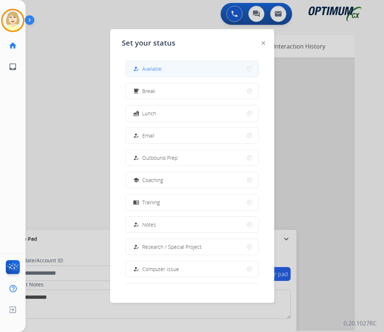
click at [152, 66] on span "Available" at bounding box center [151, 69] width 19 height 8
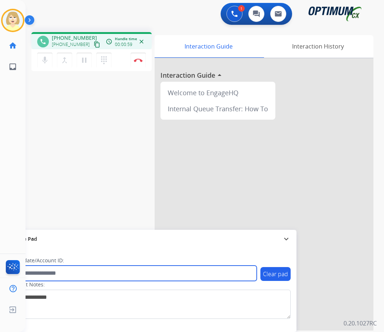
click at [50, 272] on input "text" at bounding box center [132, 272] width 247 height 15
paste input "*******"
type input "*******"
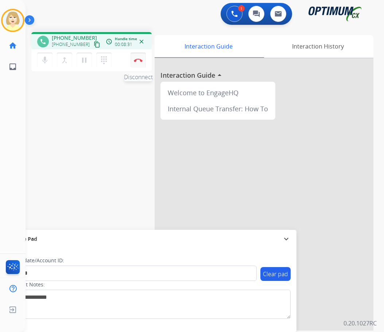
click at [138, 59] on img at bounding box center [138, 60] width 9 height 4
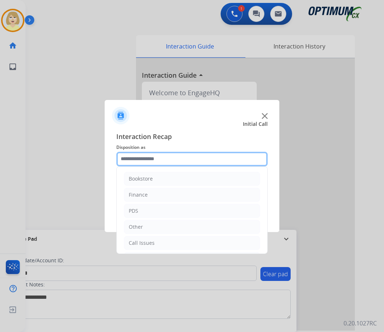
click at [145, 158] on input "text" at bounding box center [191, 159] width 151 height 15
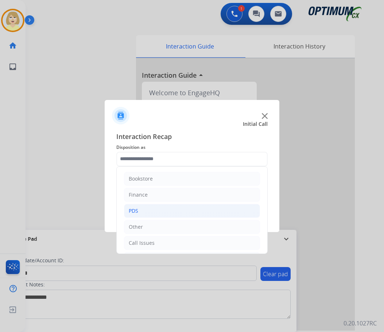
click at [137, 209] on div "PDS" at bounding box center [133, 210] width 9 height 7
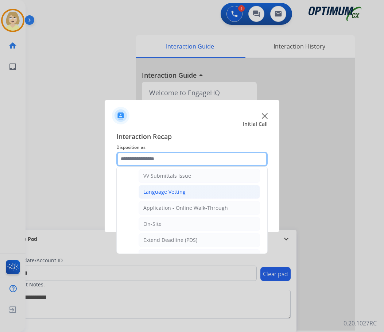
scroll to position [219, 0]
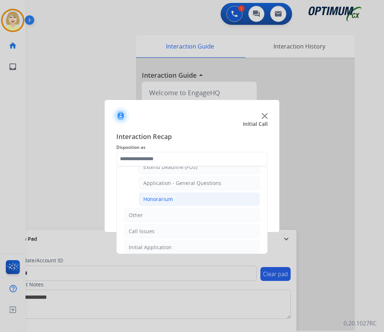
click at [169, 197] on div "Honorarium" at bounding box center [158, 198] width 30 height 7
type input "**********"
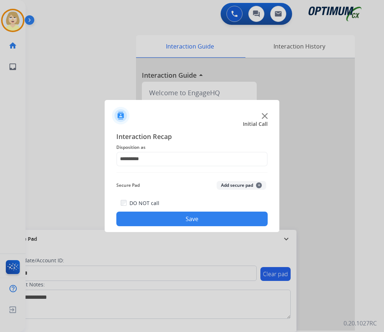
drag, startPoint x: 146, startPoint y: 223, endPoint x: 140, endPoint y: 209, distance: 15.0
click at [146, 223] on button "Save" at bounding box center [191, 218] width 151 height 15
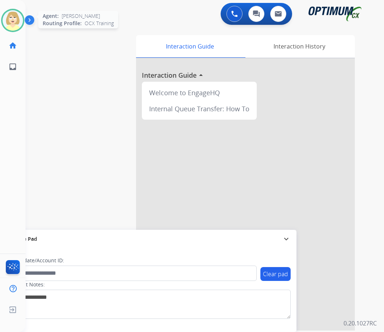
click at [11, 14] on img at bounding box center [13, 20] width 20 height 20
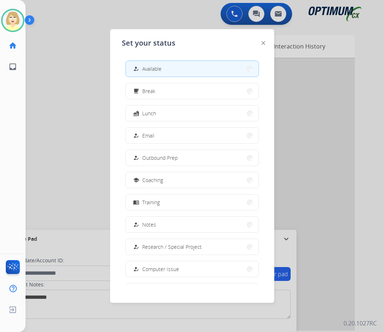
click at [153, 136] on span "Email" at bounding box center [148, 136] width 12 height 8
